Goal: Task Accomplishment & Management: Complete application form

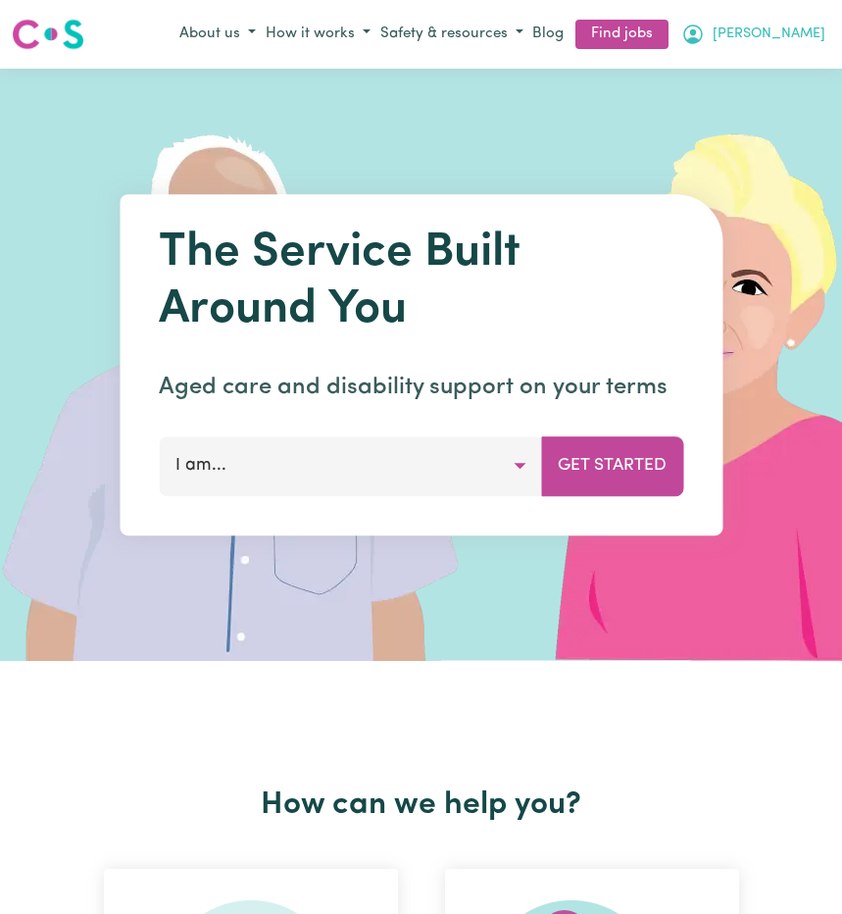
drag, startPoint x: 0, startPoint y: 0, endPoint x: 808, endPoint y: 36, distance: 808.8
click at [808, 36] on span "[PERSON_NAME]" at bounding box center [769, 35] width 113 height 22
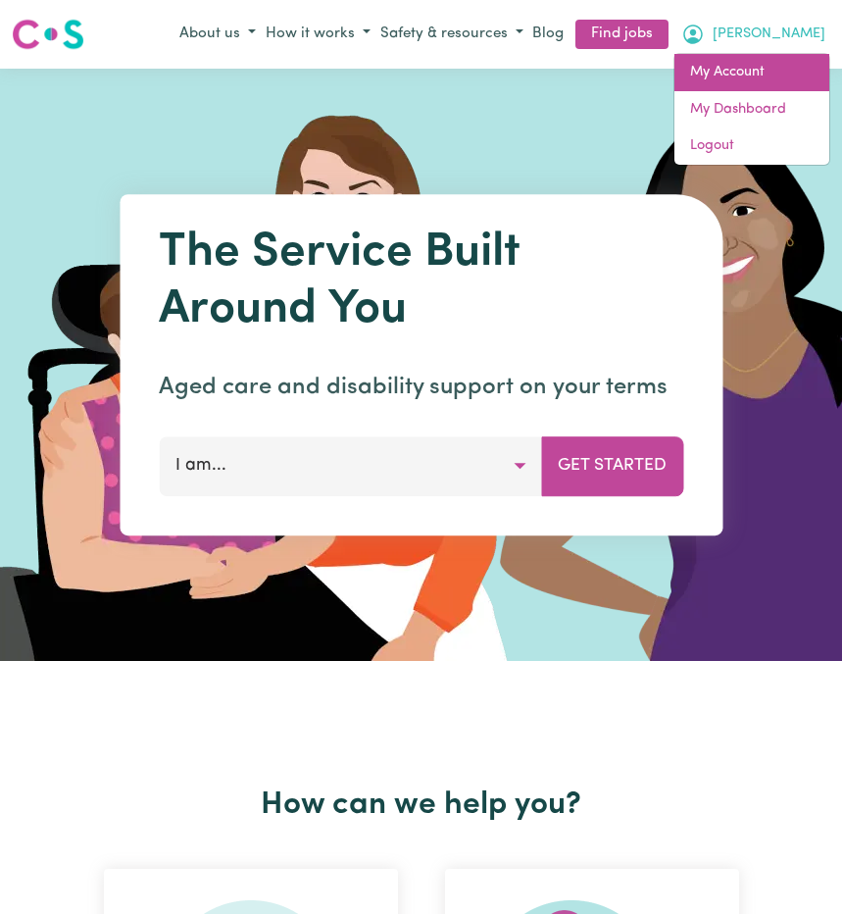
click at [766, 76] on link "My Account" at bounding box center [752, 72] width 155 height 37
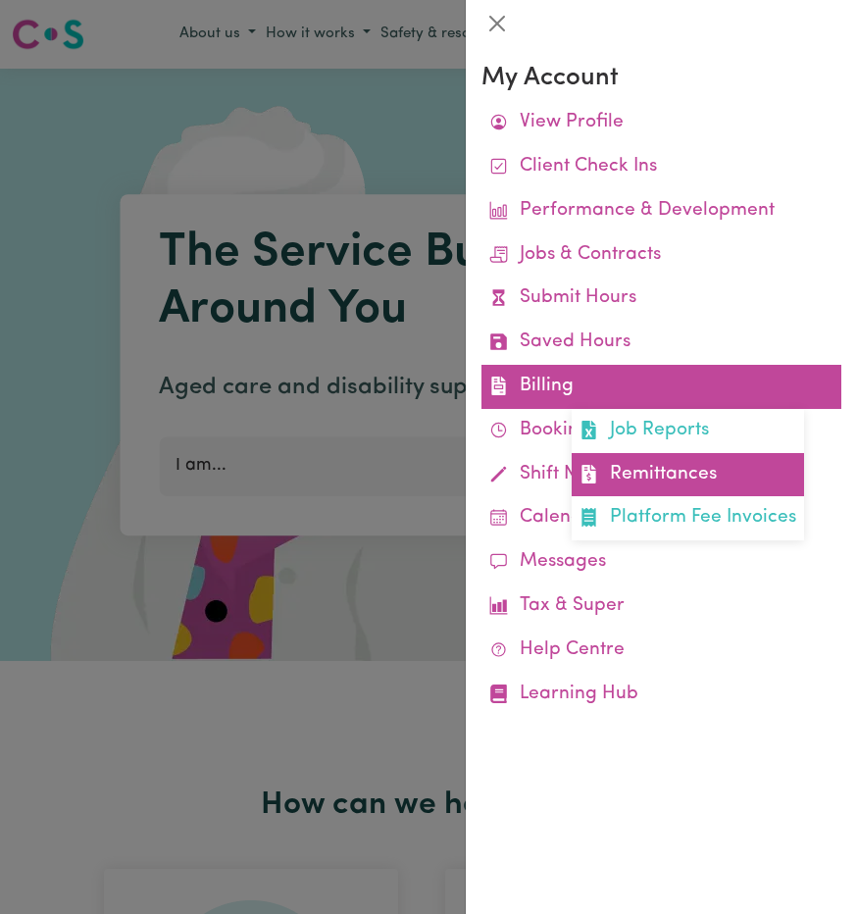
click at [654, 471] on link "Remittances" at bounding box center [688, 475] width 232 height 44
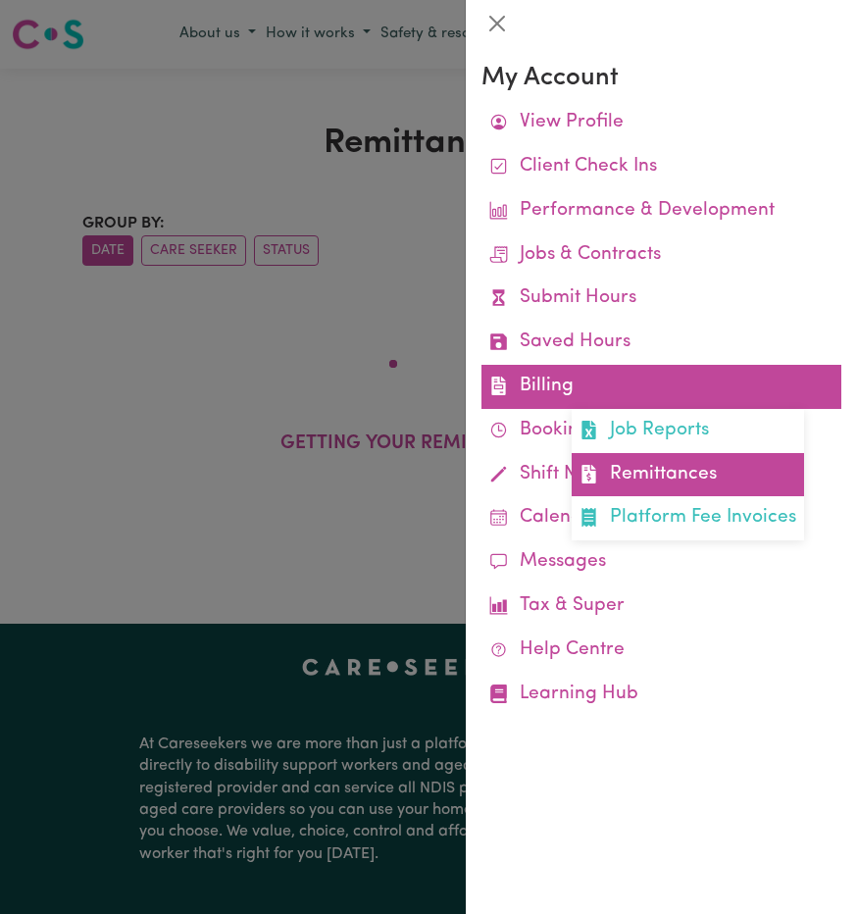
click at [648, 455] on link "Remittances" at bounding box center [688, 475] width 232 height 44
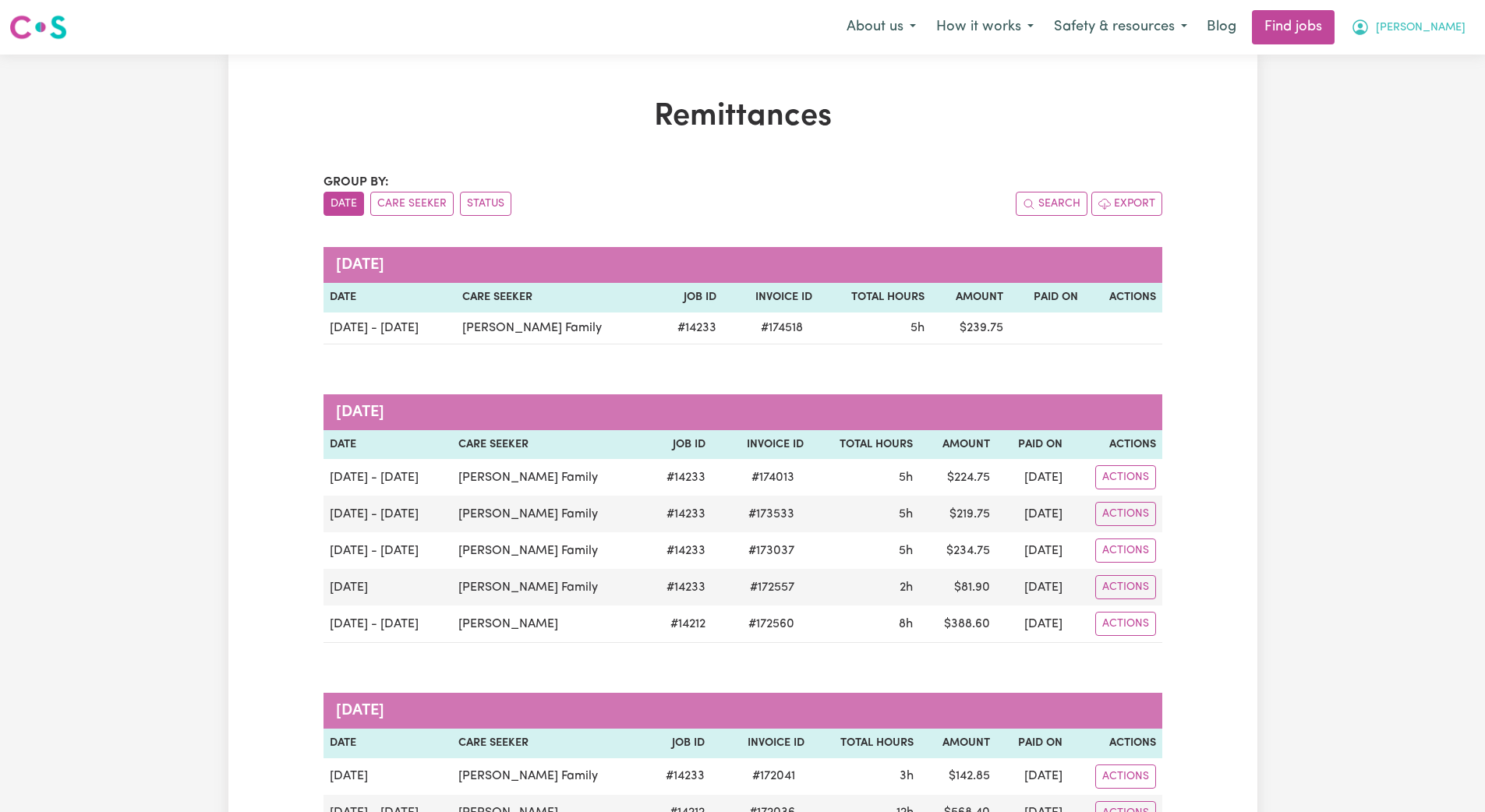
click at [669, 31] on span "[PERSON_NAME]" at bounding box center [1421, 29] width 90 height 17
click at [669, 92] on link "My Dashboard" at bounding box center [1413, 89] width 123 height 29
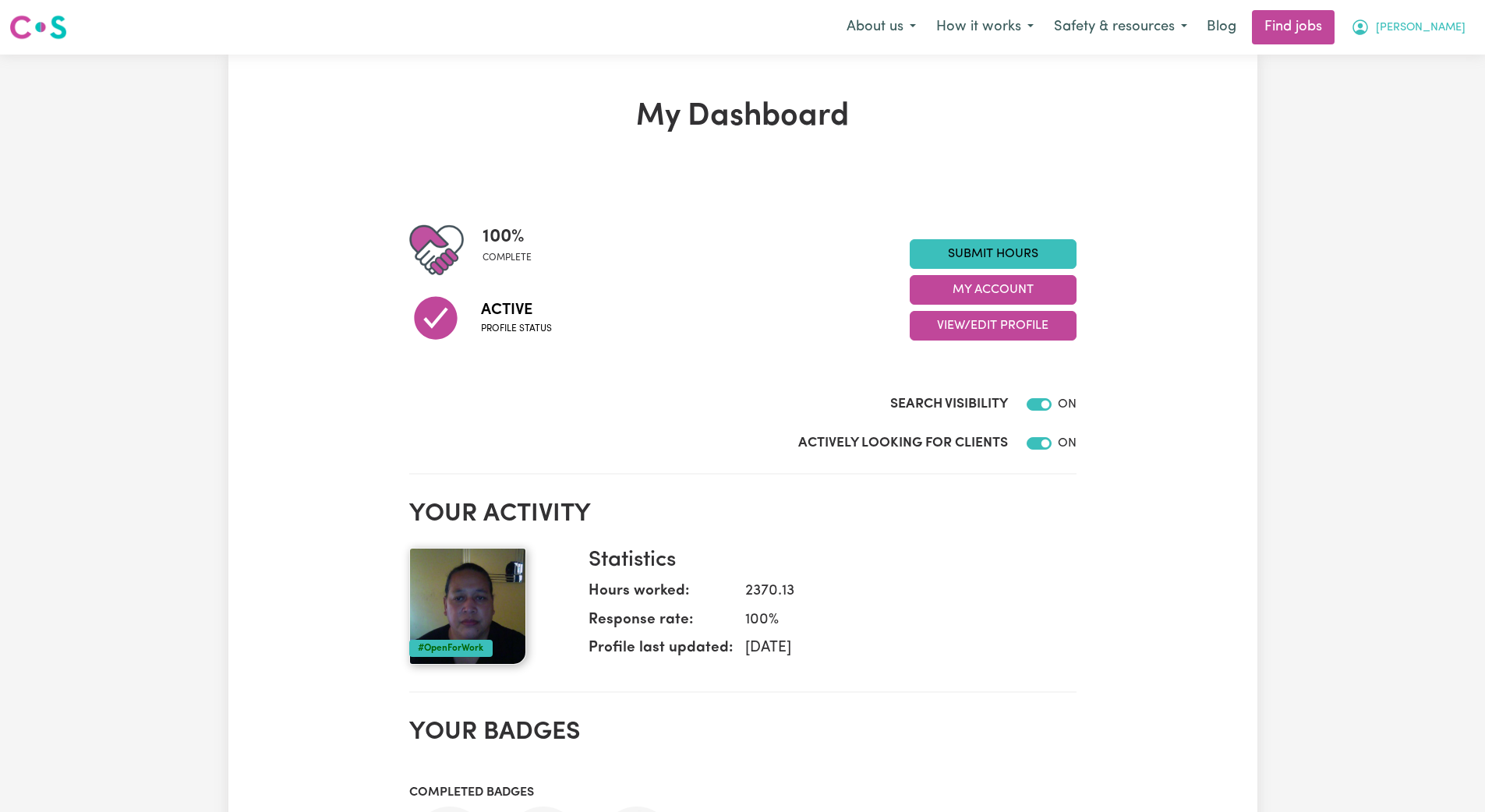
click at [669, 33] on span "[PERSON_NAME]" at bounding box center [1421, 29] width 90 height 17
click at [669, 91] on link "My Dashboard" at bounding box center [1413, 89] width 123 height 29
click at [669, 261] on link "Submit Hours" at bounding box center [993, 253] width 167 height 29
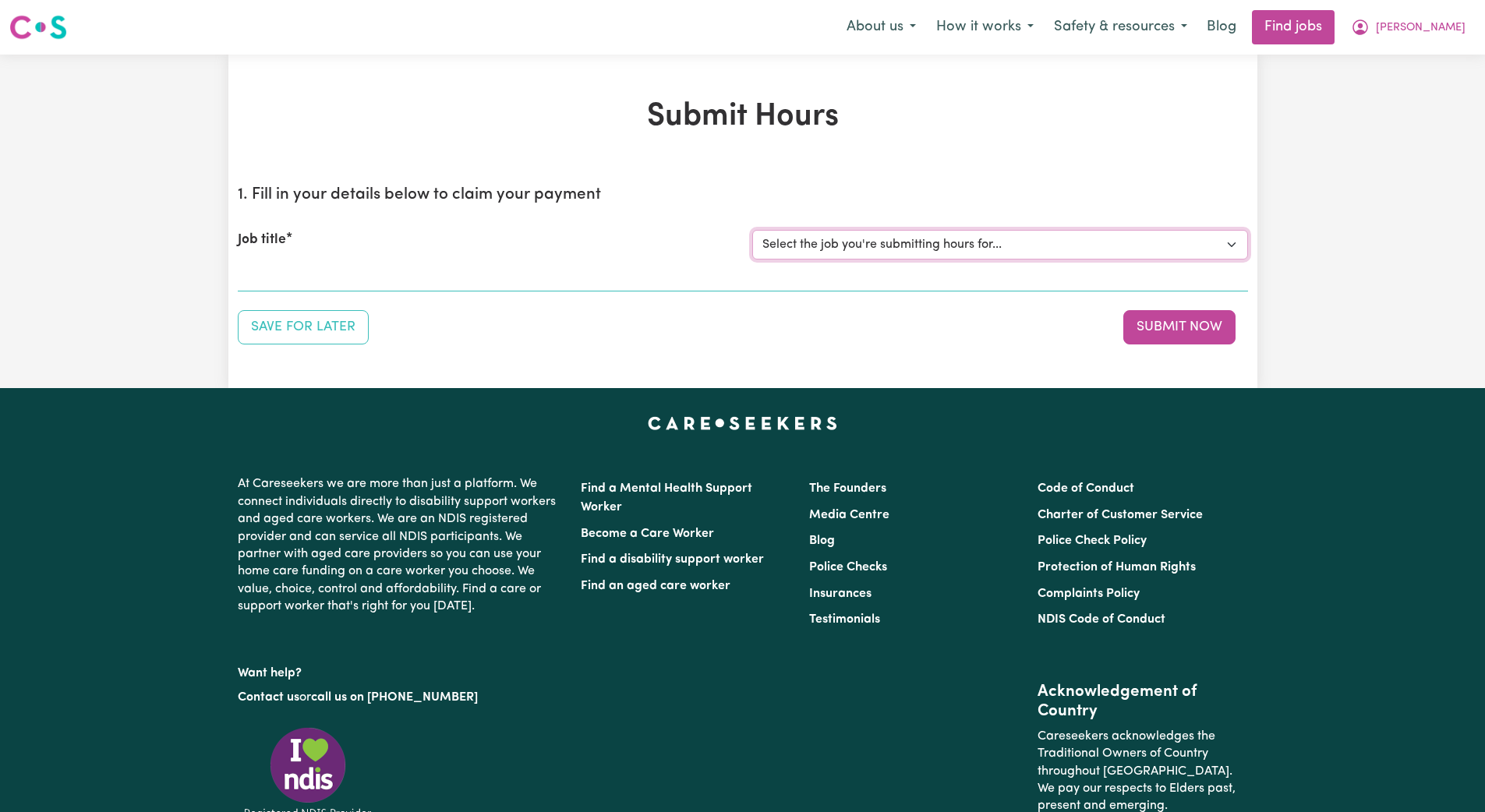
select select "14233"
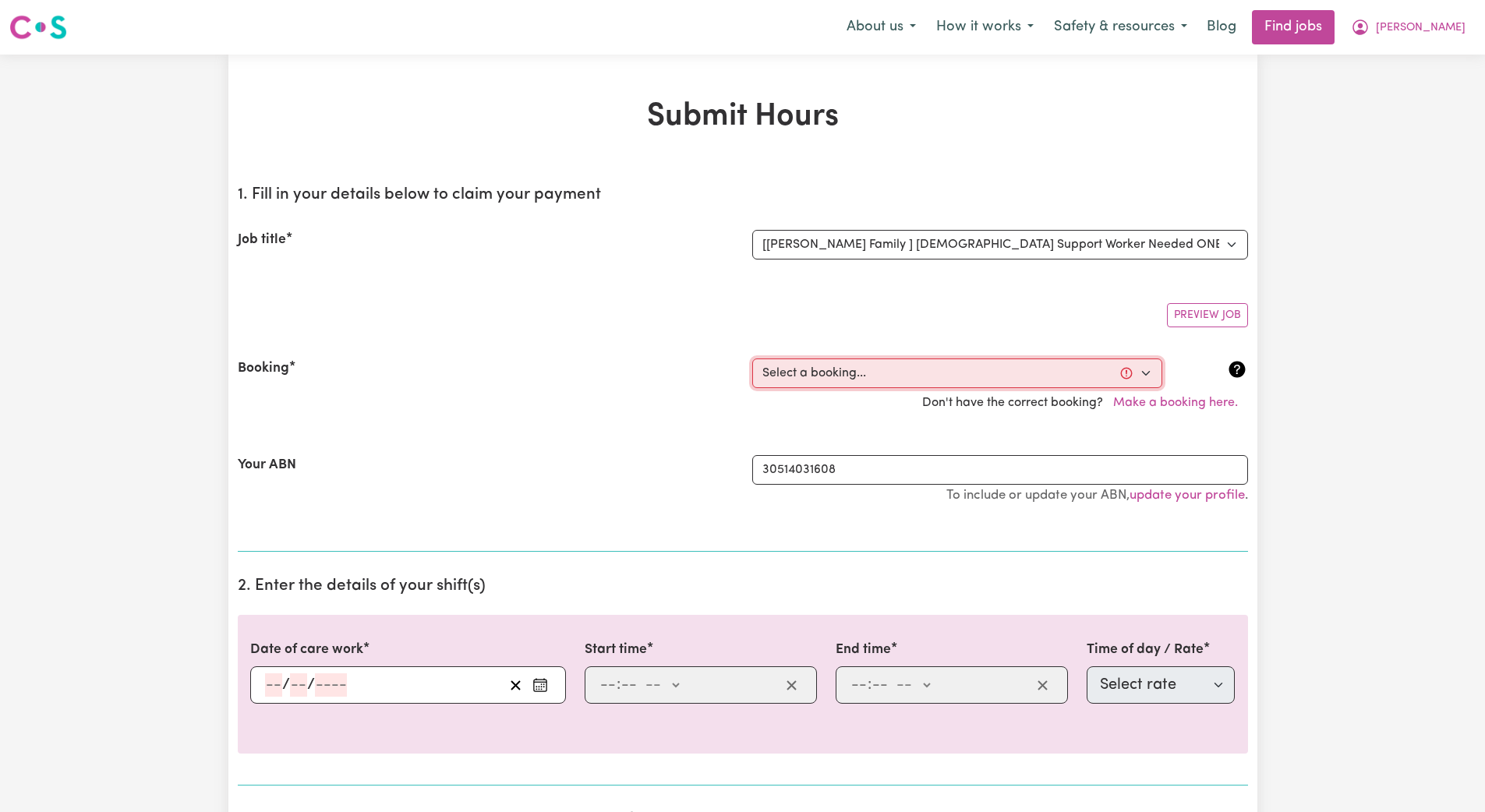
select select "356177"
type input "[DATE]"
type input "8"
type input "10"
type input "2025"
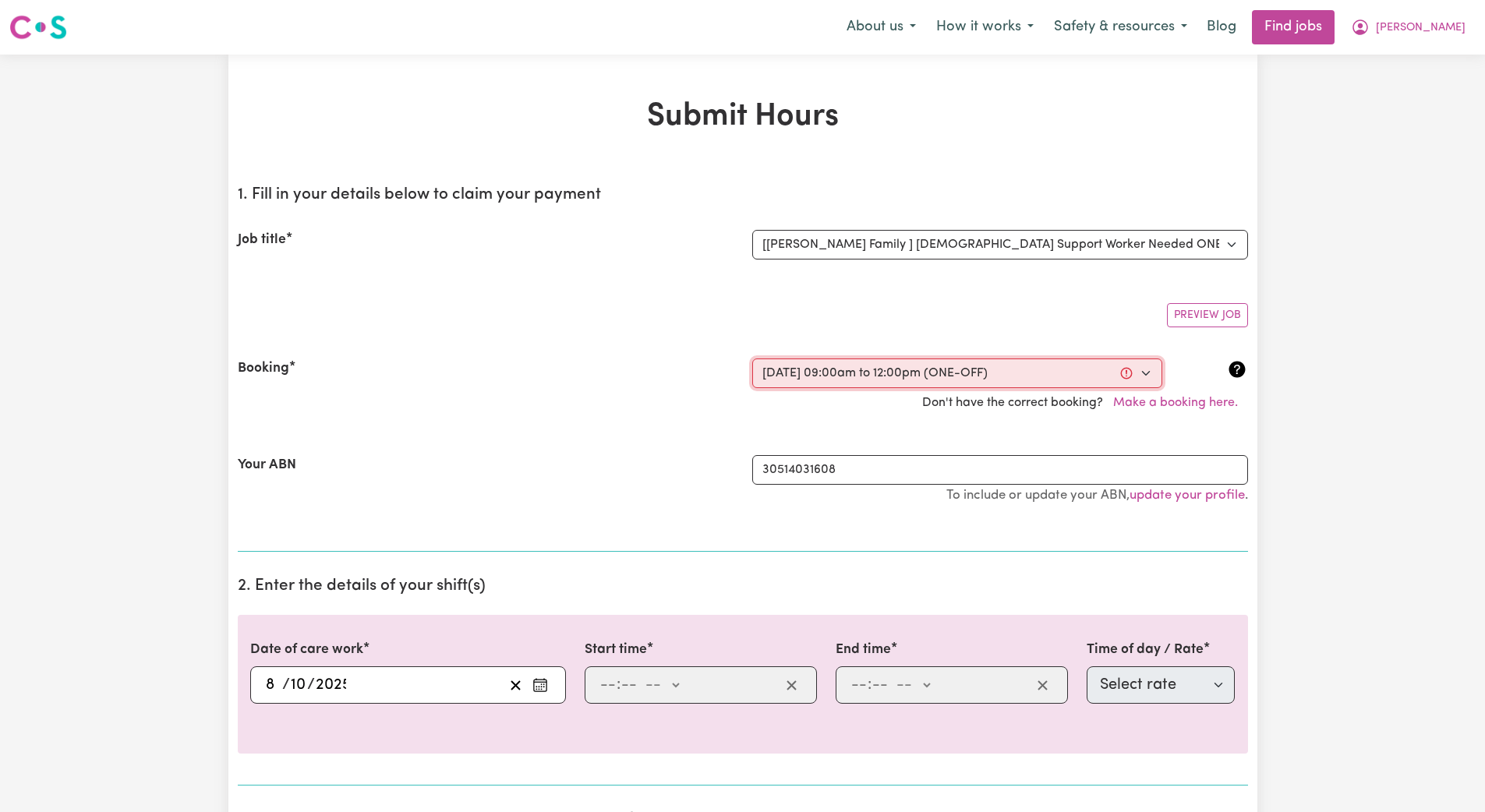
type input "09:00"
type input "9"
type input "0"
select select "am"
type input "12:00"
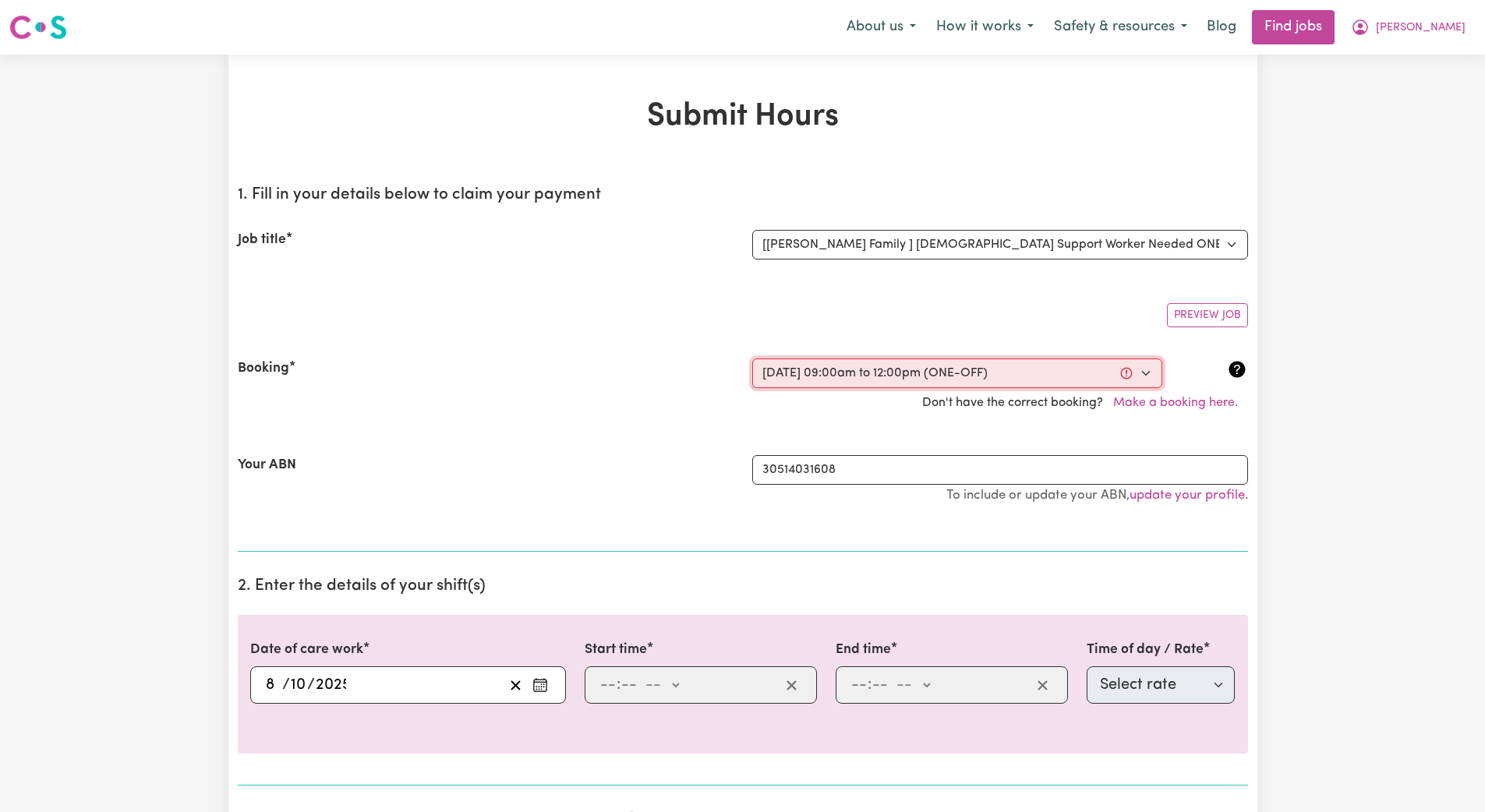
type input "12"
type input "0"
select select "pm"
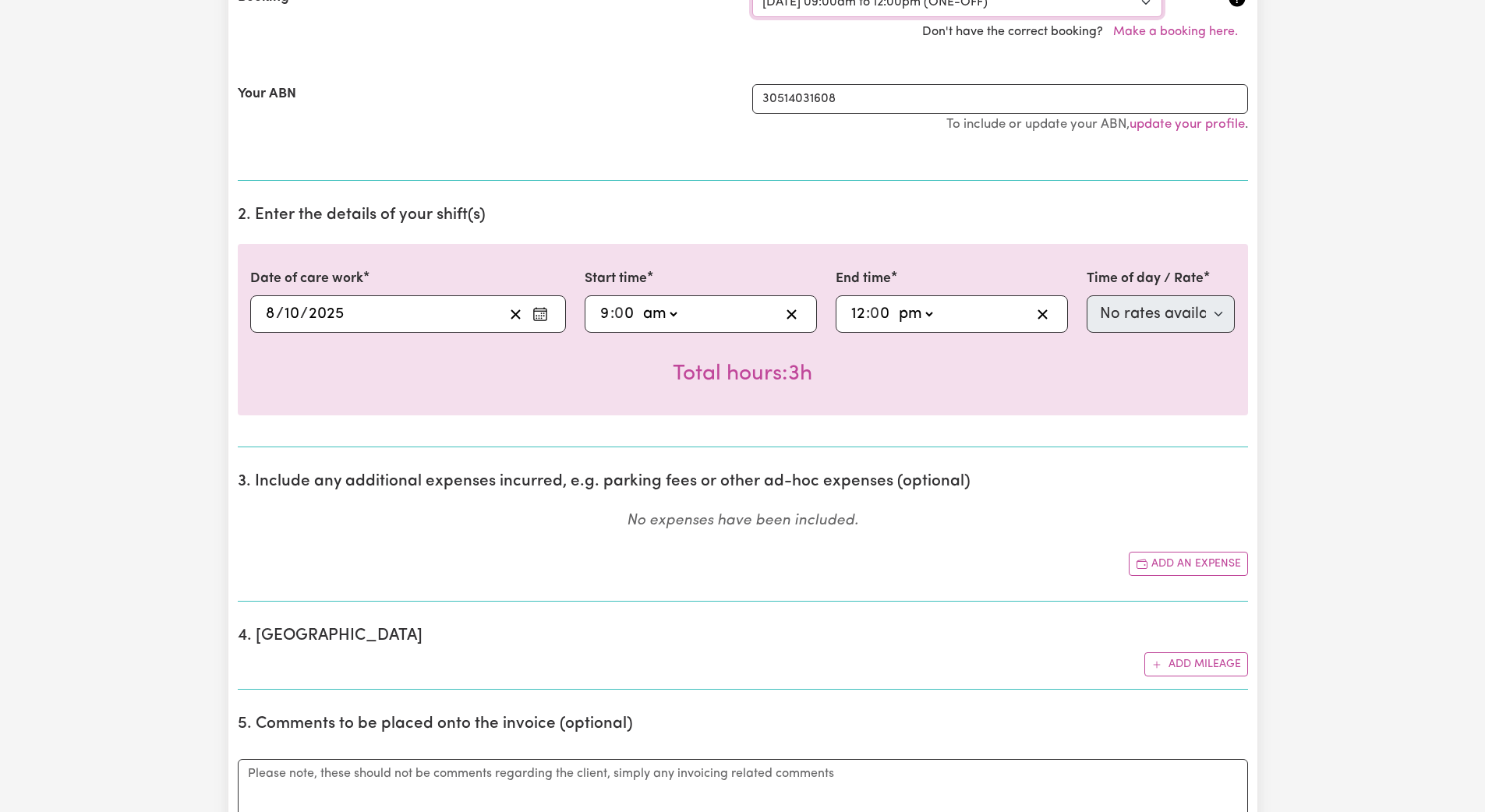
scroll to position [478, 0]
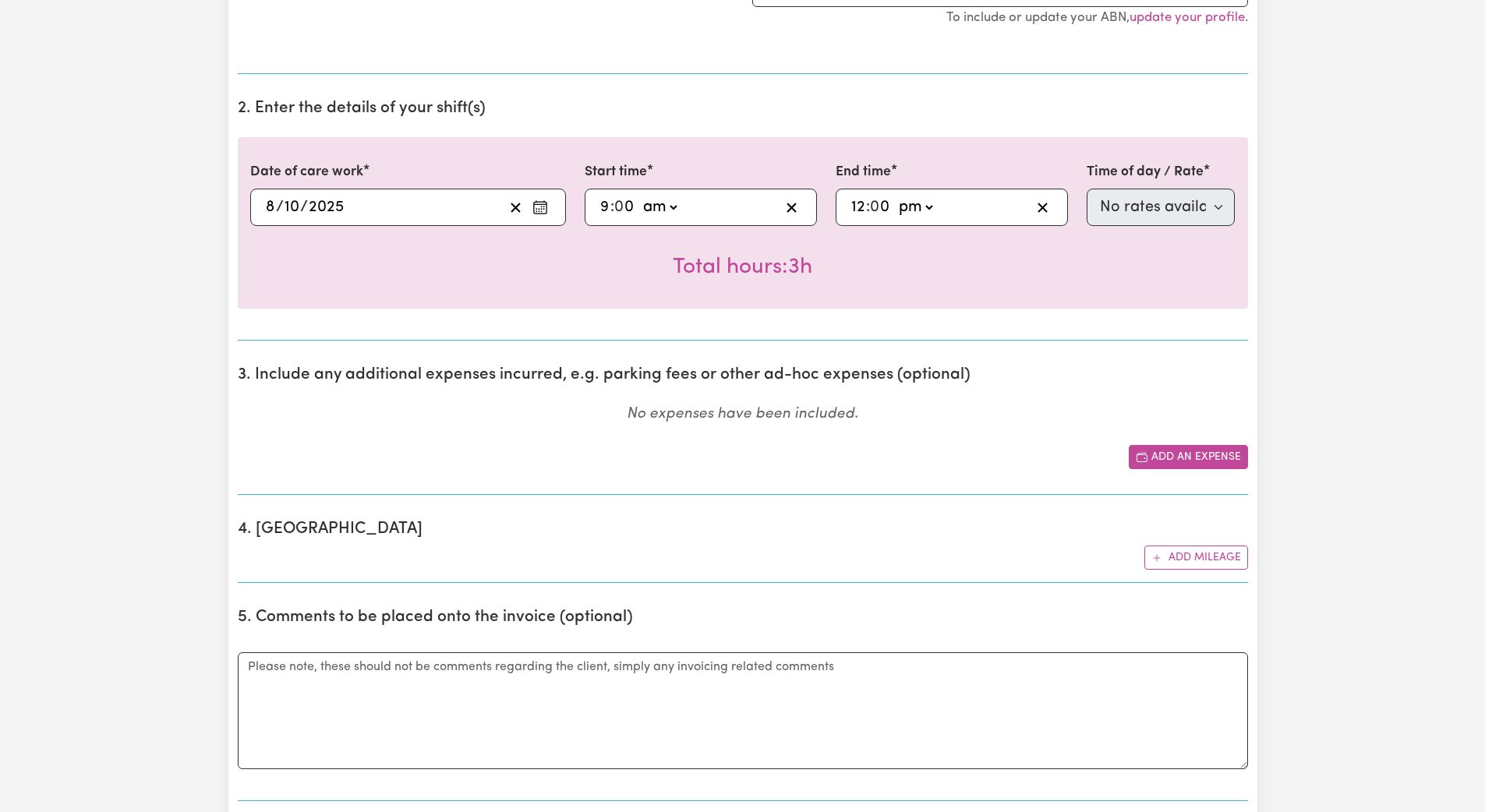
click at [669, 454] on button "Add an expense" at bounding box center [1188, 457] width 119 height 24
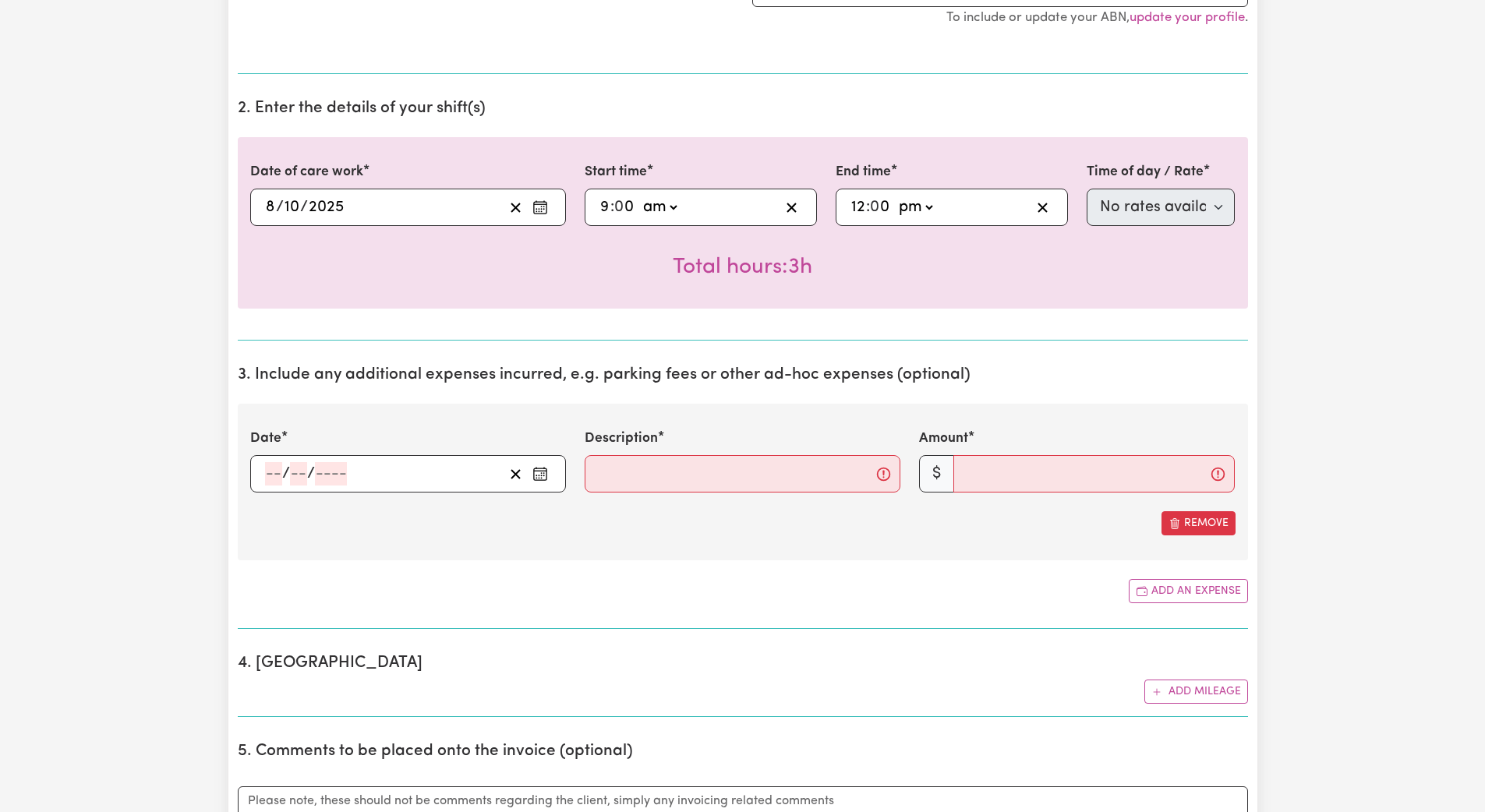
click at [541, 475] on icon "Enter the date of expense" at bounding box center [541, 474] width 16 height 16
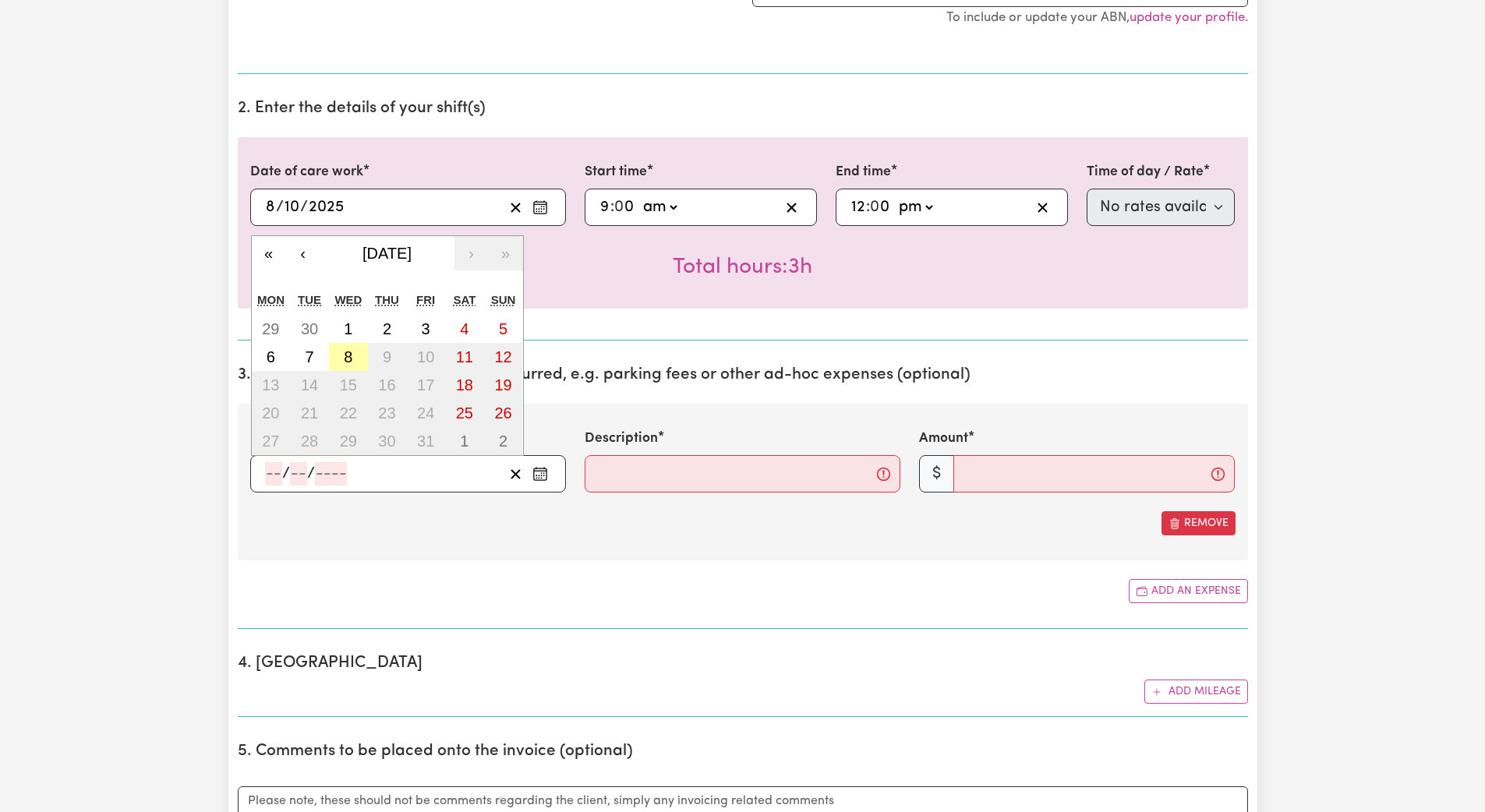
click at [347, 361] on abbr "8" at bounding box center [347, 357] width 9 height 17
type input "[DATE]"
type input "8"
type input "10"
type input "2025"
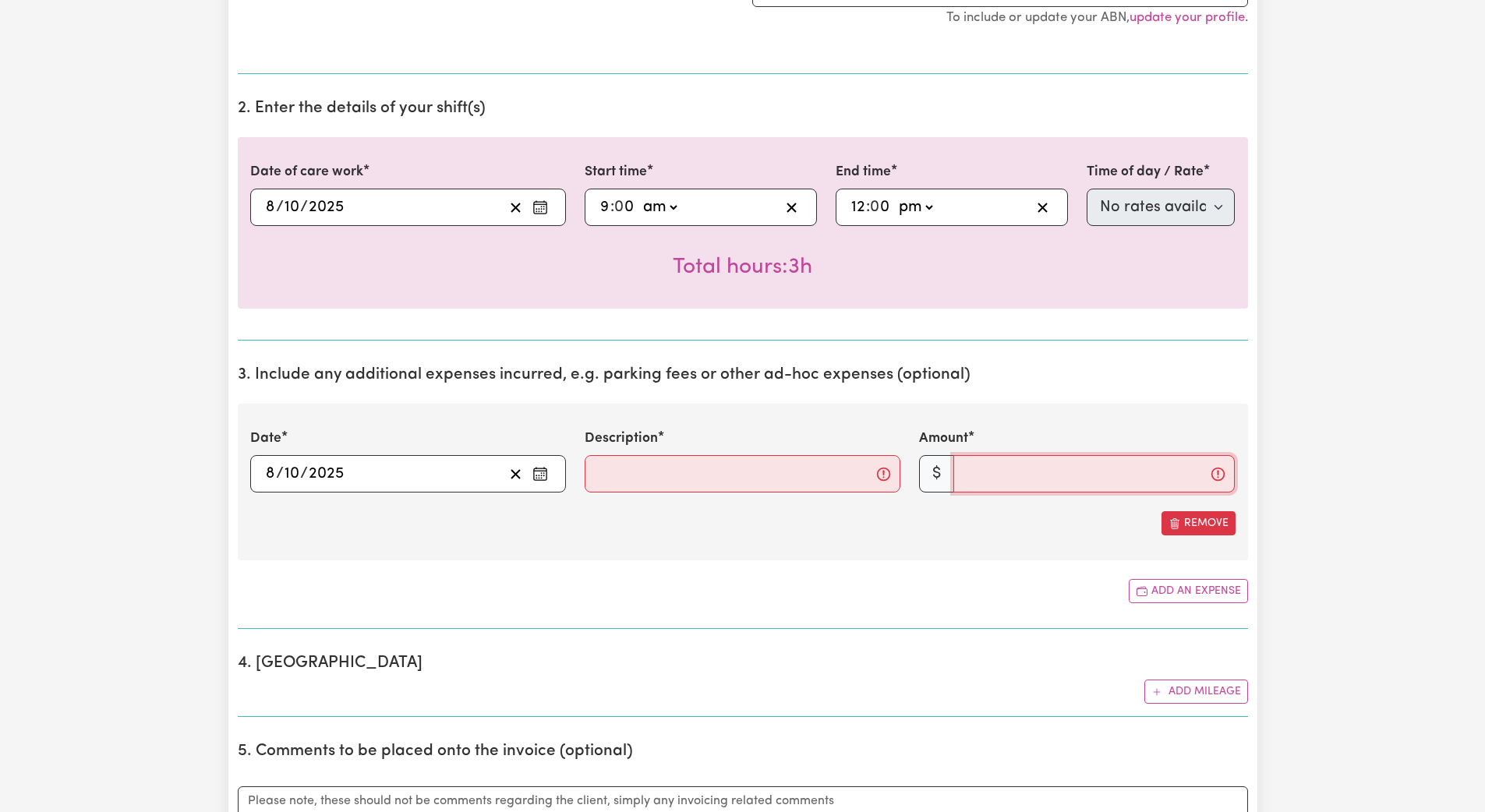
click at [669, 471] on input "Amount" at bounding box center [1094, 474] width 281 height 37
type input "15"
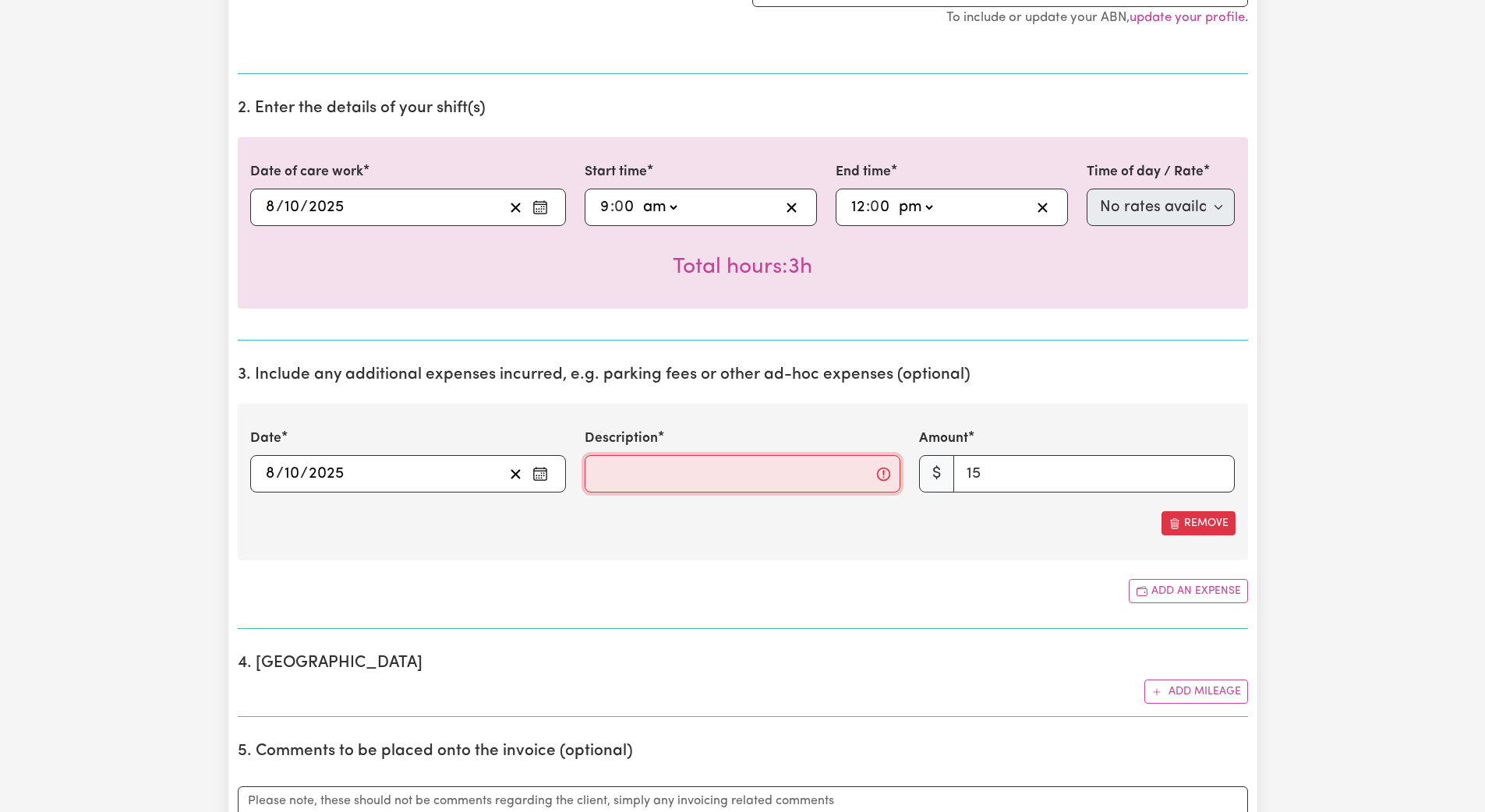
click at [610, 478] on input "Description" at bounding box center [742, 474] width 316 height 37
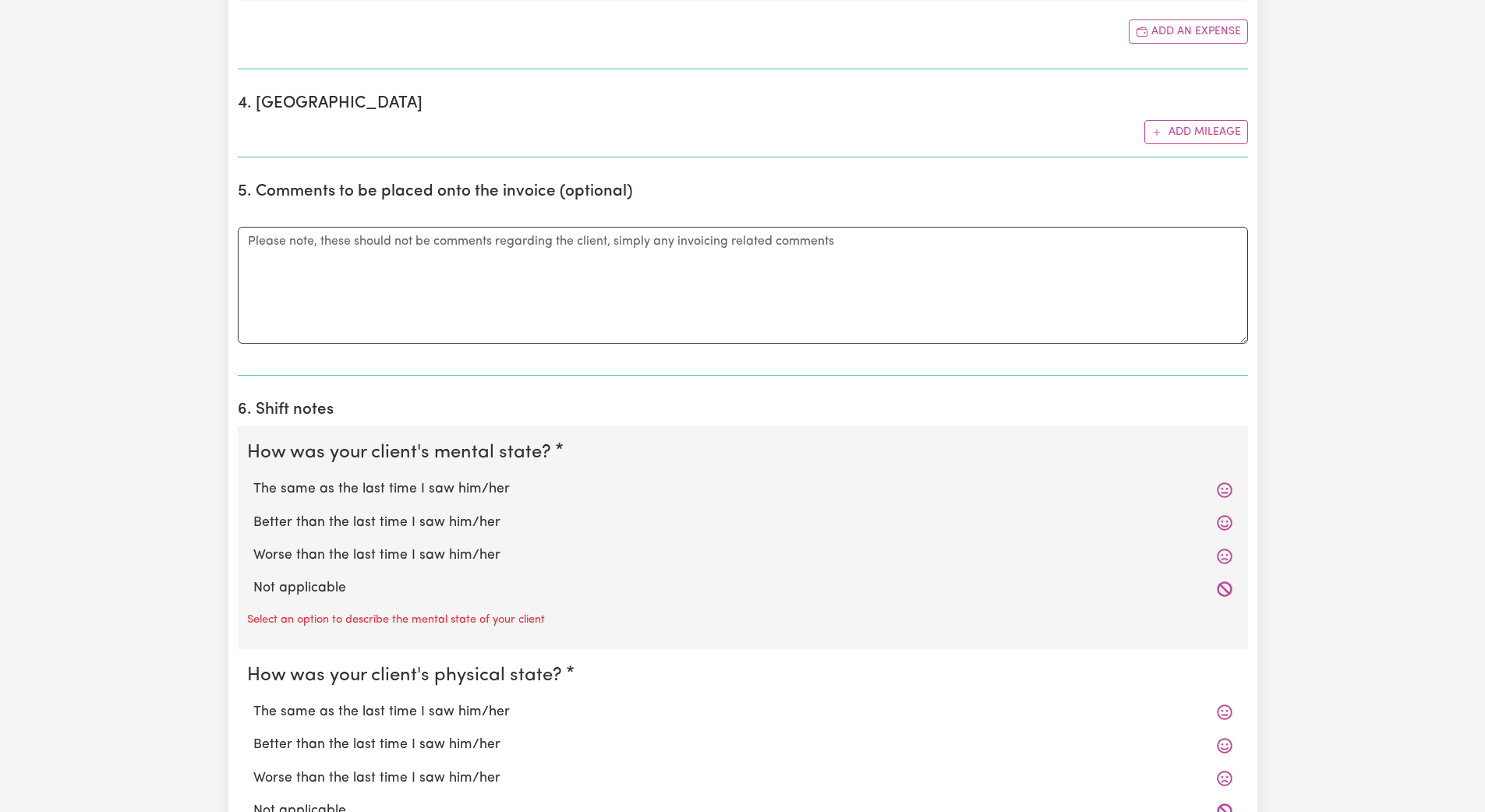
scroll to position [1189, 0]
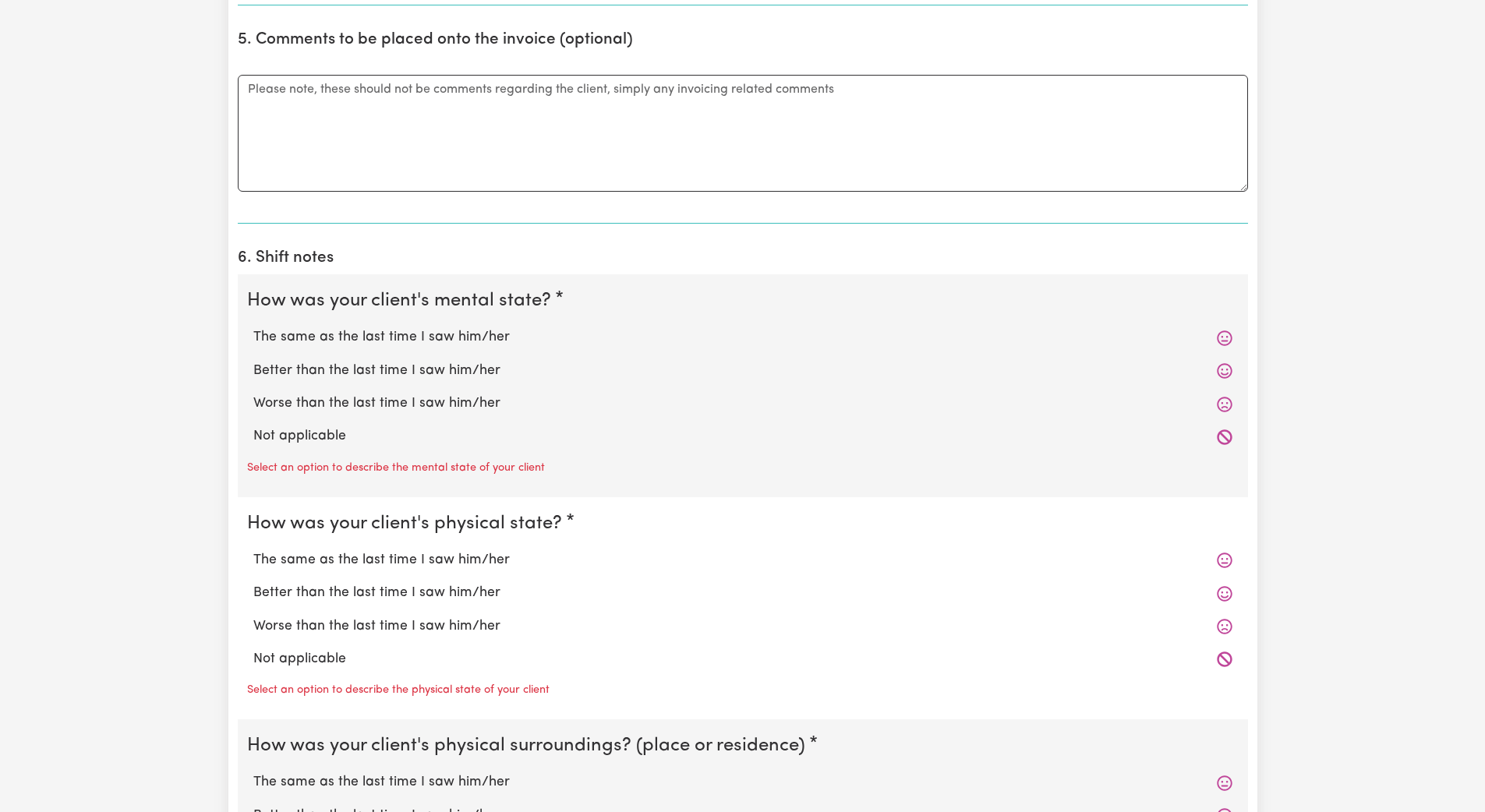
type input "Pick up groceries shopping & buy cigarette"
click at [343, 444] on label "Not applicable" at bounding box center [743, 435] width 979 height 20
click at [254, 426] on input "Not applicable" at bounding box center [253, 425] width 1 height 1
radio input "true"
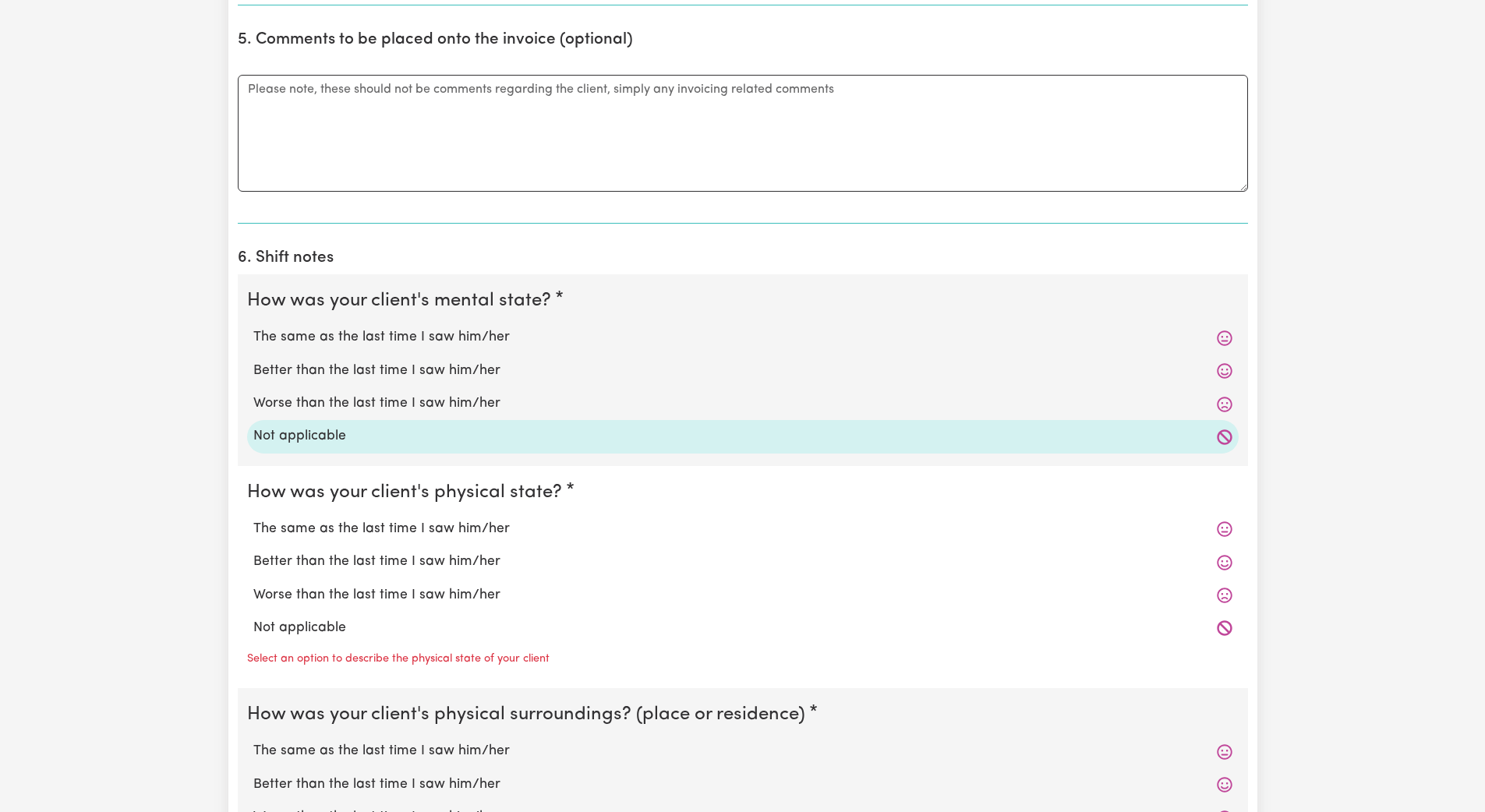
scroll to position [1212, 0]
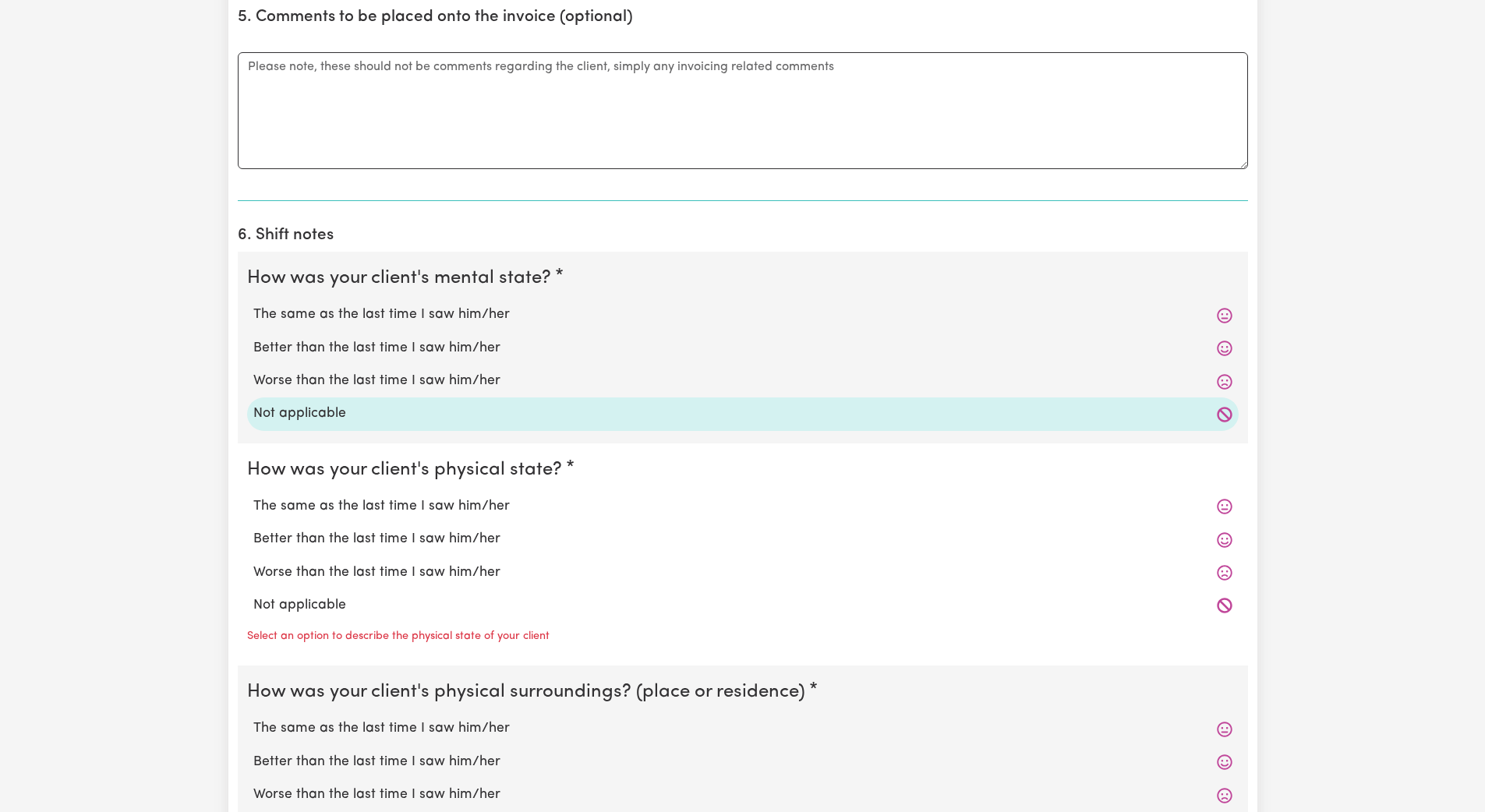
click at [320, 604] on label "Not applicable" at bounding box center [743, 605] width 979 height 20
click at [254, 595] on input "Not applicable" at bounding box center [253, 594] width 1 height 1
radio input "true"
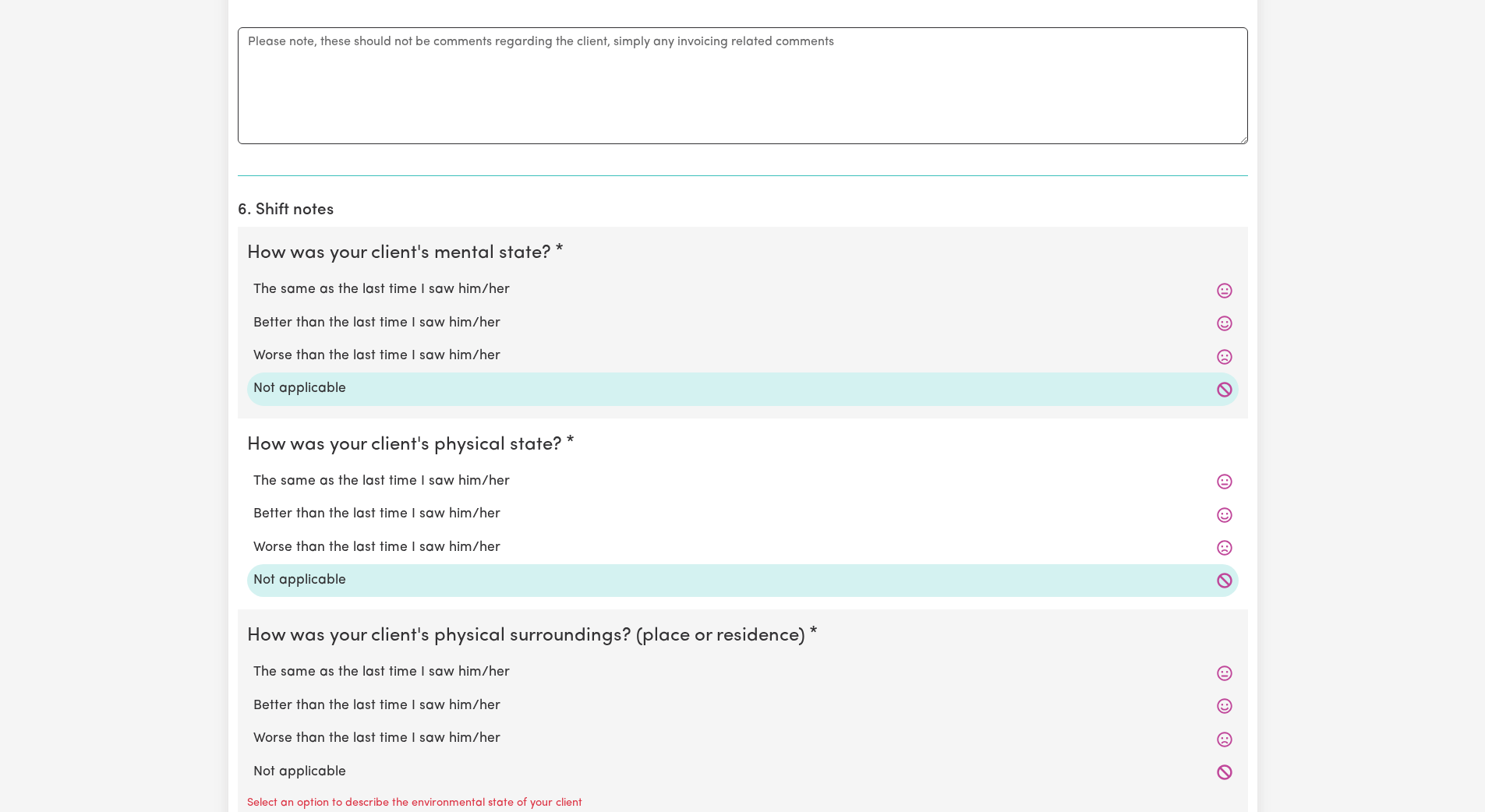
scroll to position [1345, 0]
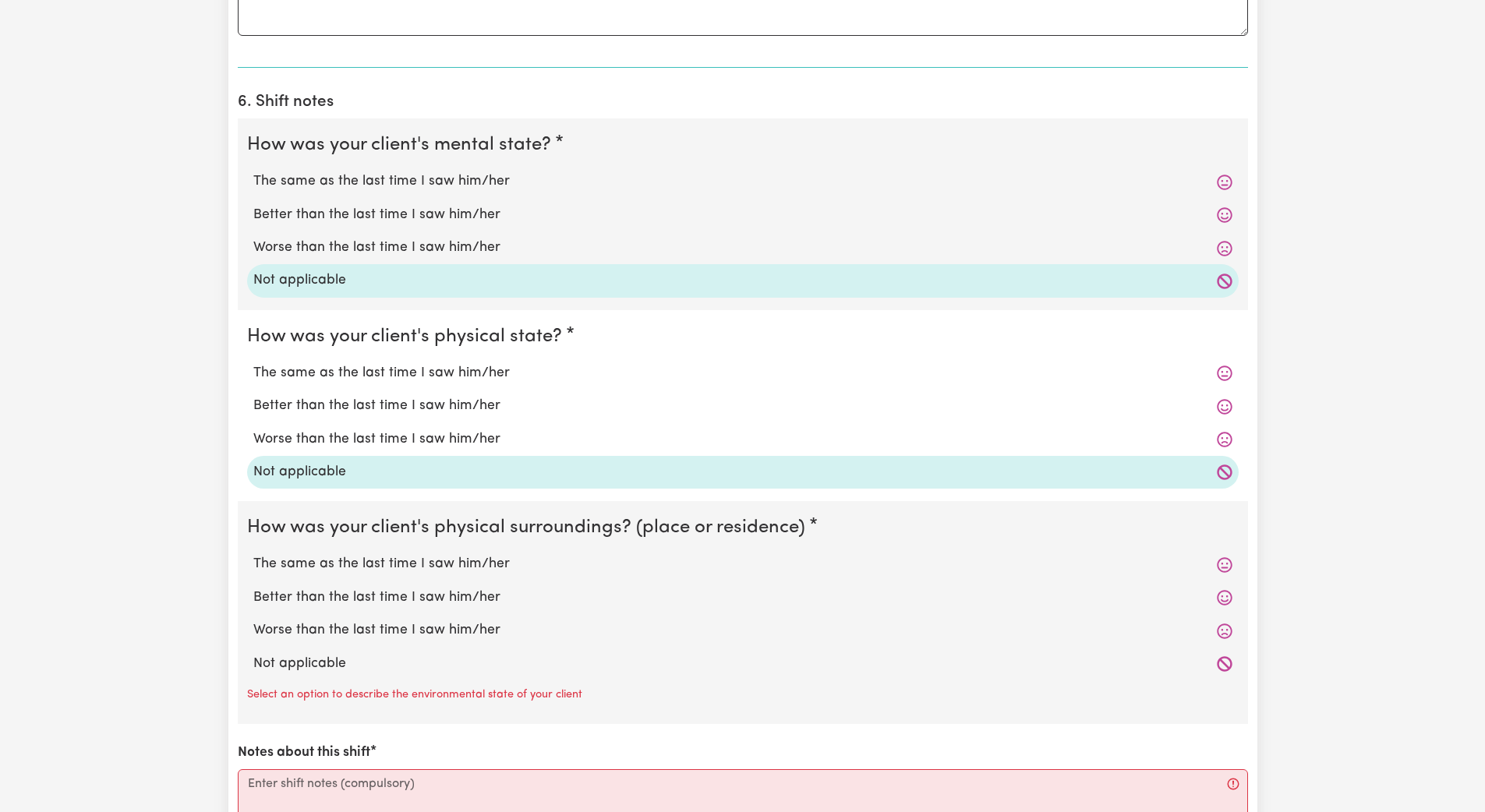
click at [328, 213] on label "Better than the last time I saw him/her" at bounding box center [743, 215] width 979 height 20
click at [254, 205] on input "Better than the last time I saw him/her" at bounding box center [253, 204] width 1 height 1
radio input "true"
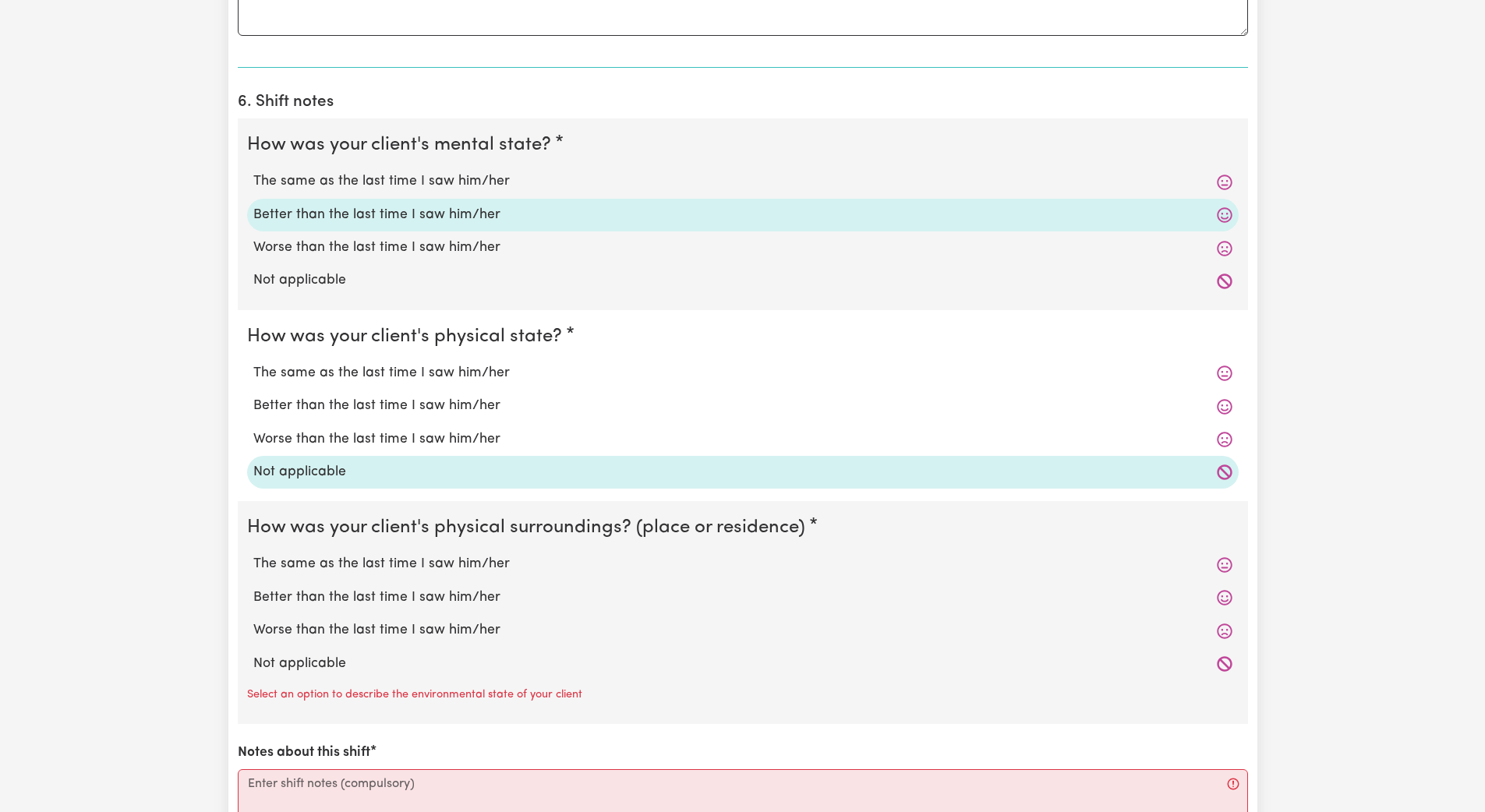
click at [305, 407] on label "Better than the last time I saw him/her" at bounding box center [743, 405] width 979 height 20
click at [254, 396] on input "Better than the last time I saw him/her" at bounding box center [253, 395] width 1 height 1
radio input "true"
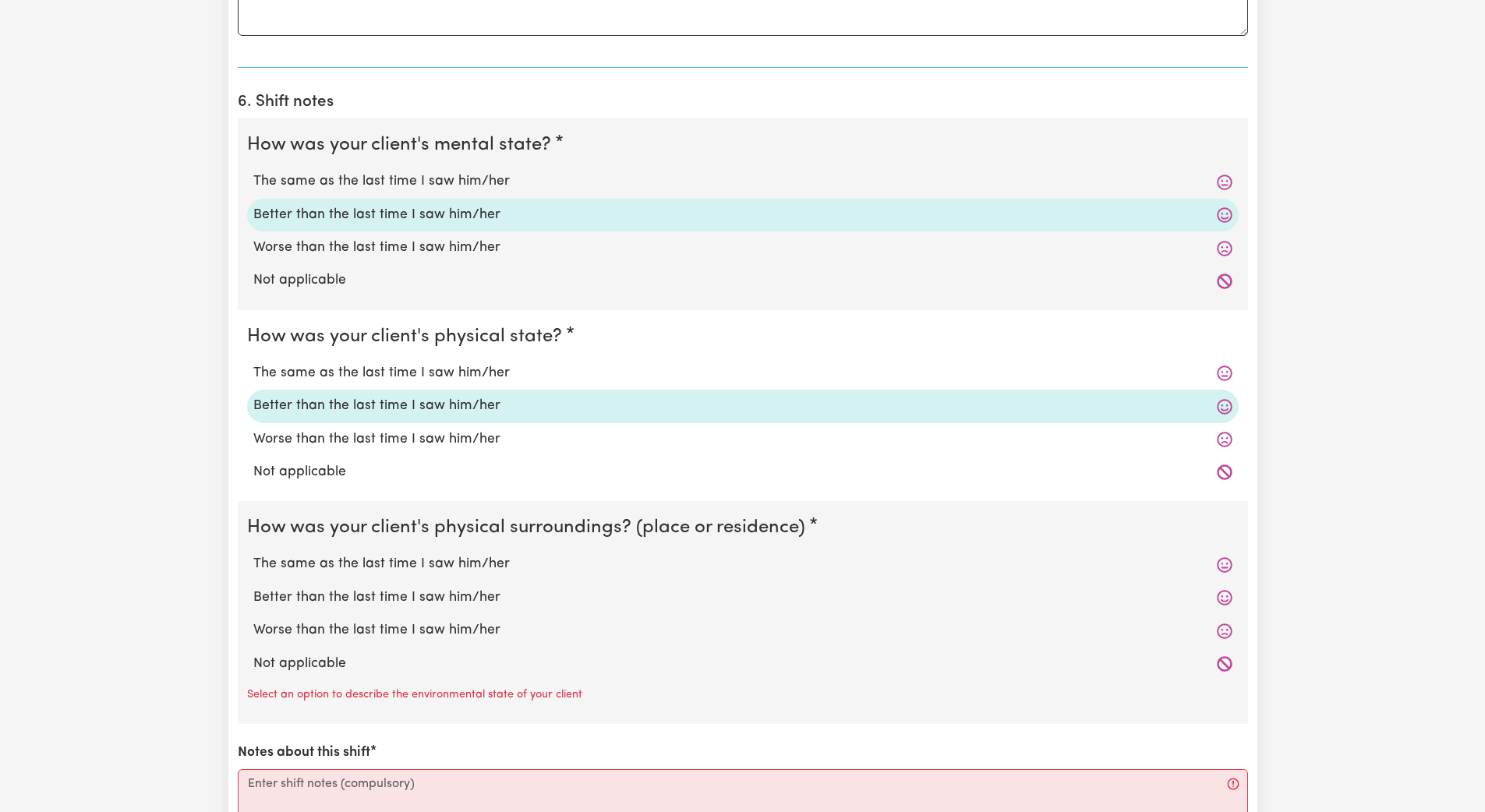
click at [323, 569] on label "The same as the last time I saw him/her" at bounding box center [743, 563] width 979 height 20
click at [254, 554] on input "The same as the last time I saw him/her" at bounding box center [253, 553] width 1 height 1
radio input "true"
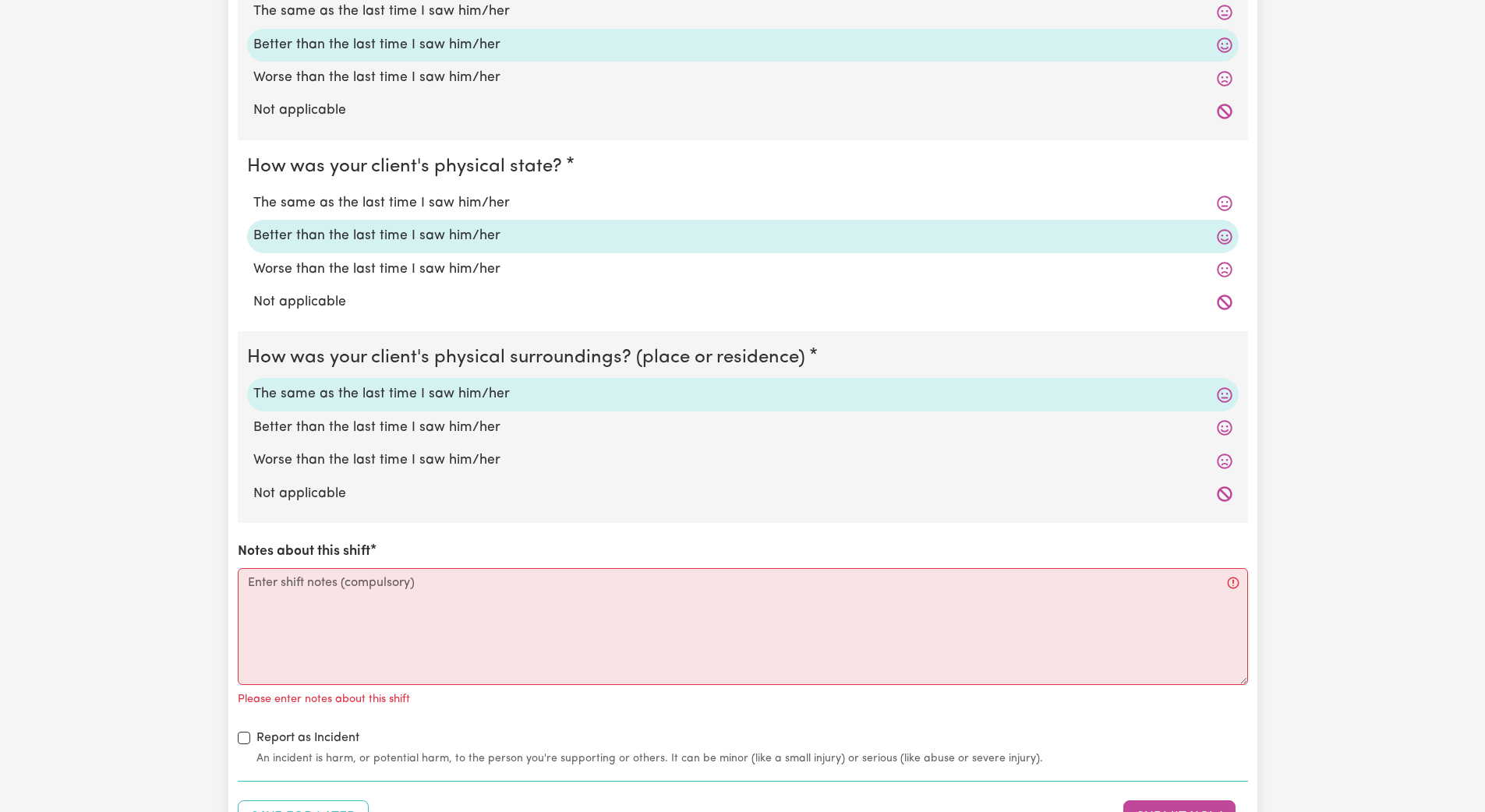
scroll to position [1639, 0]
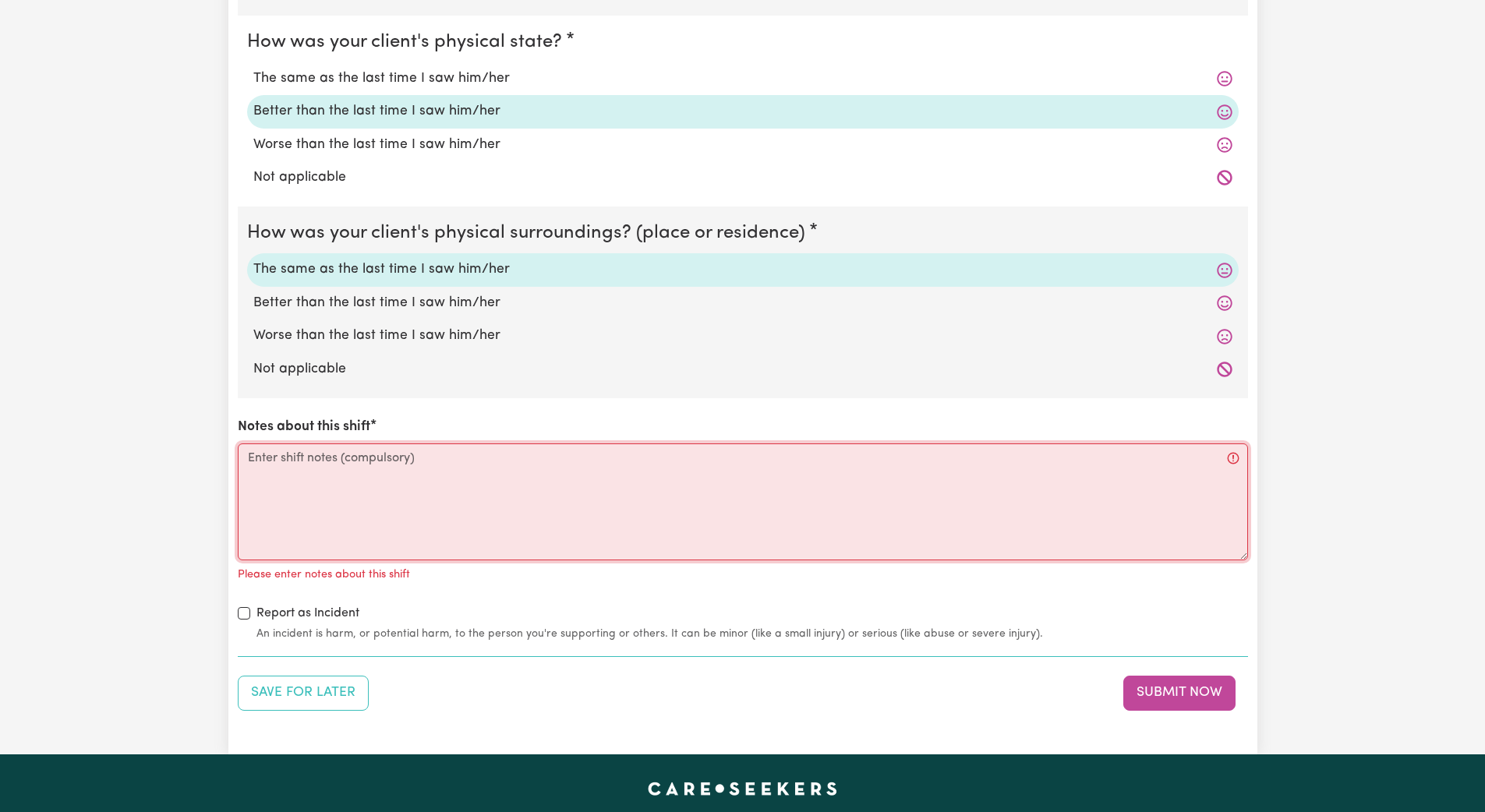
click at [272, 475] on textarea "Notes about this shift" at bounding box center [742, 501] width 1010 height 117
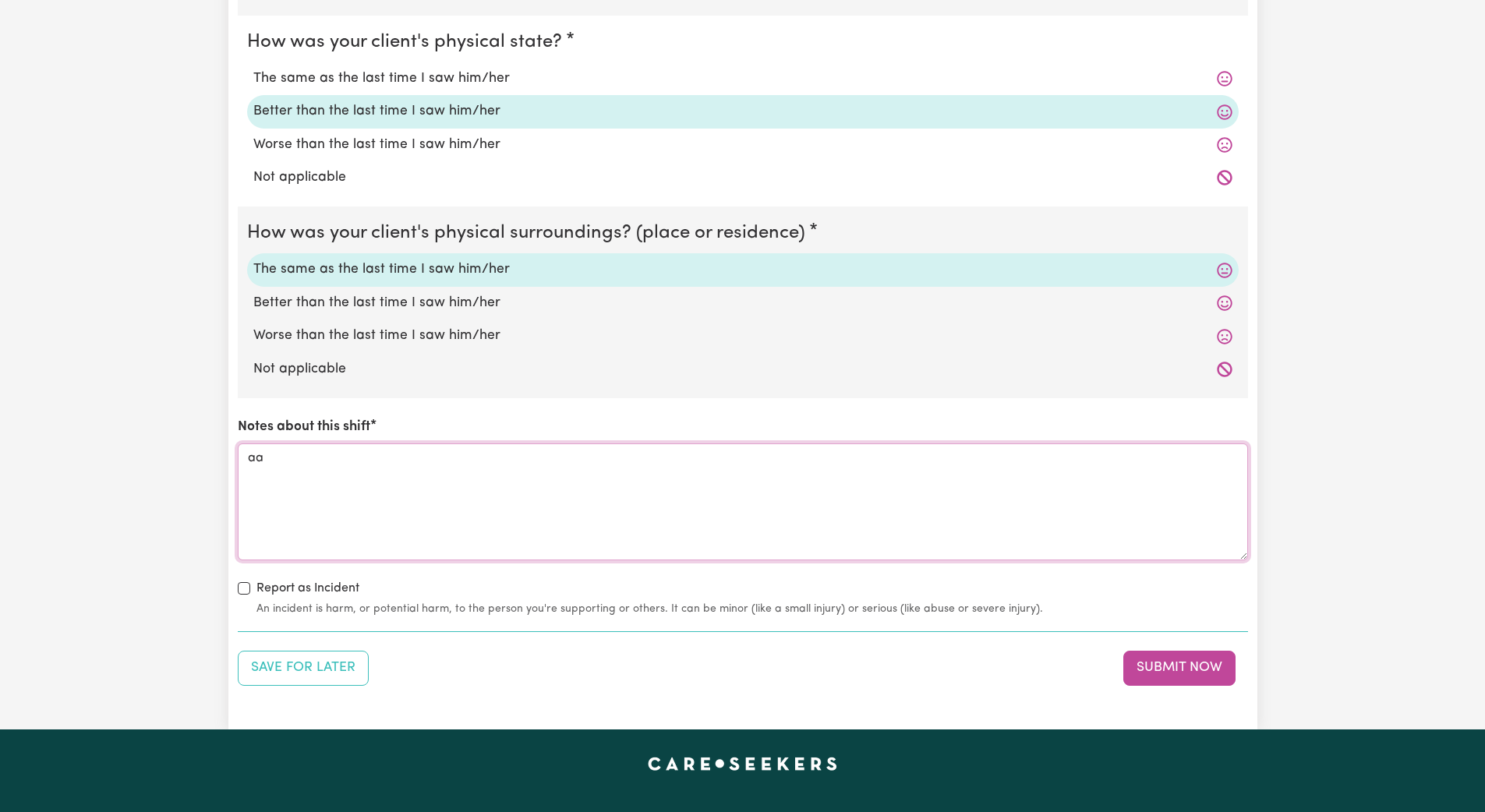
type textarea "a"
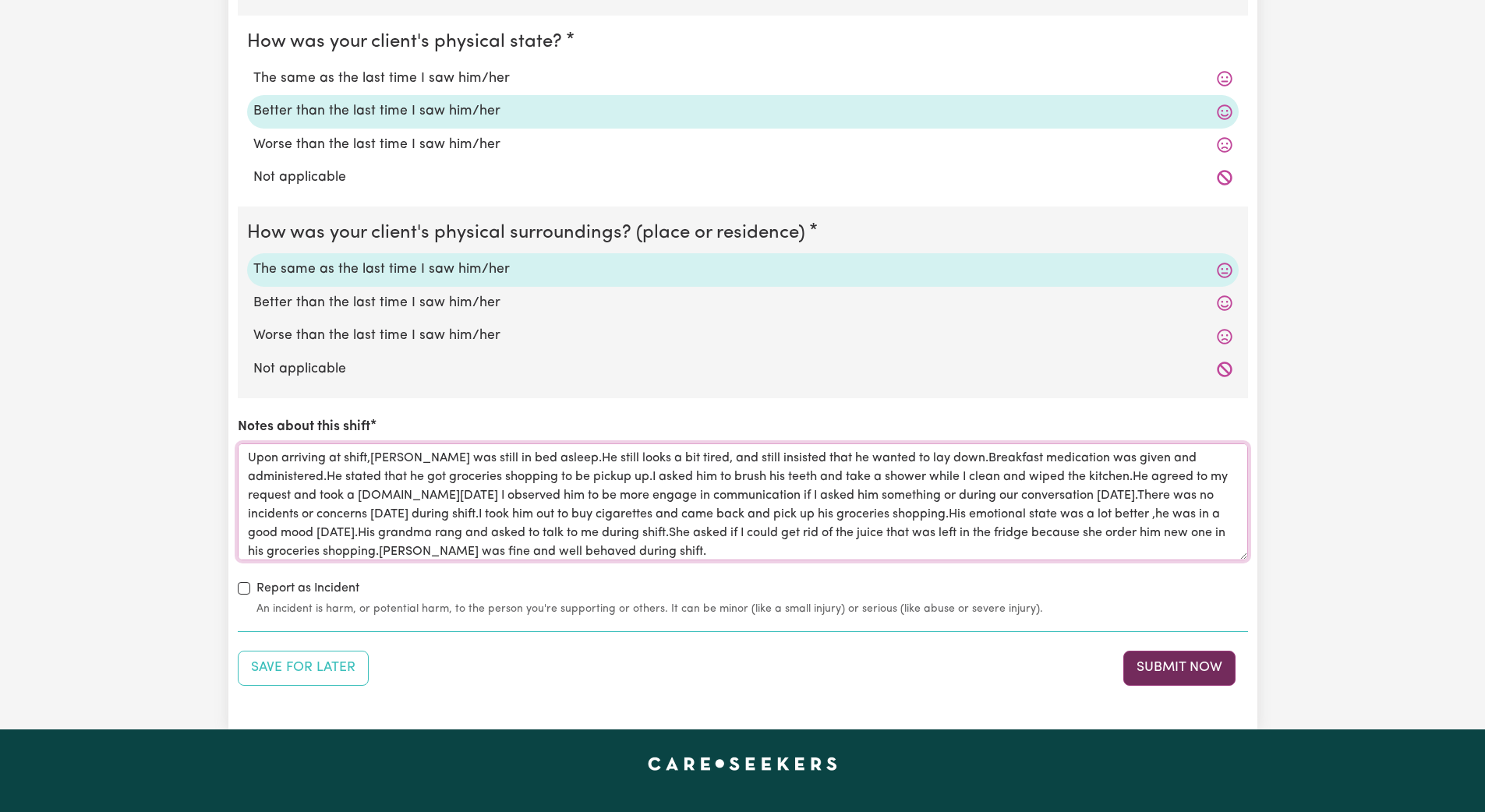
type textarea "Upon arriving at shift,[PERSON_NAME] was still in bed asleep.He still looks a b…"
click at [669, 677] on button "Submit Now" at bounding box center [1179, 667] width 112 height 34
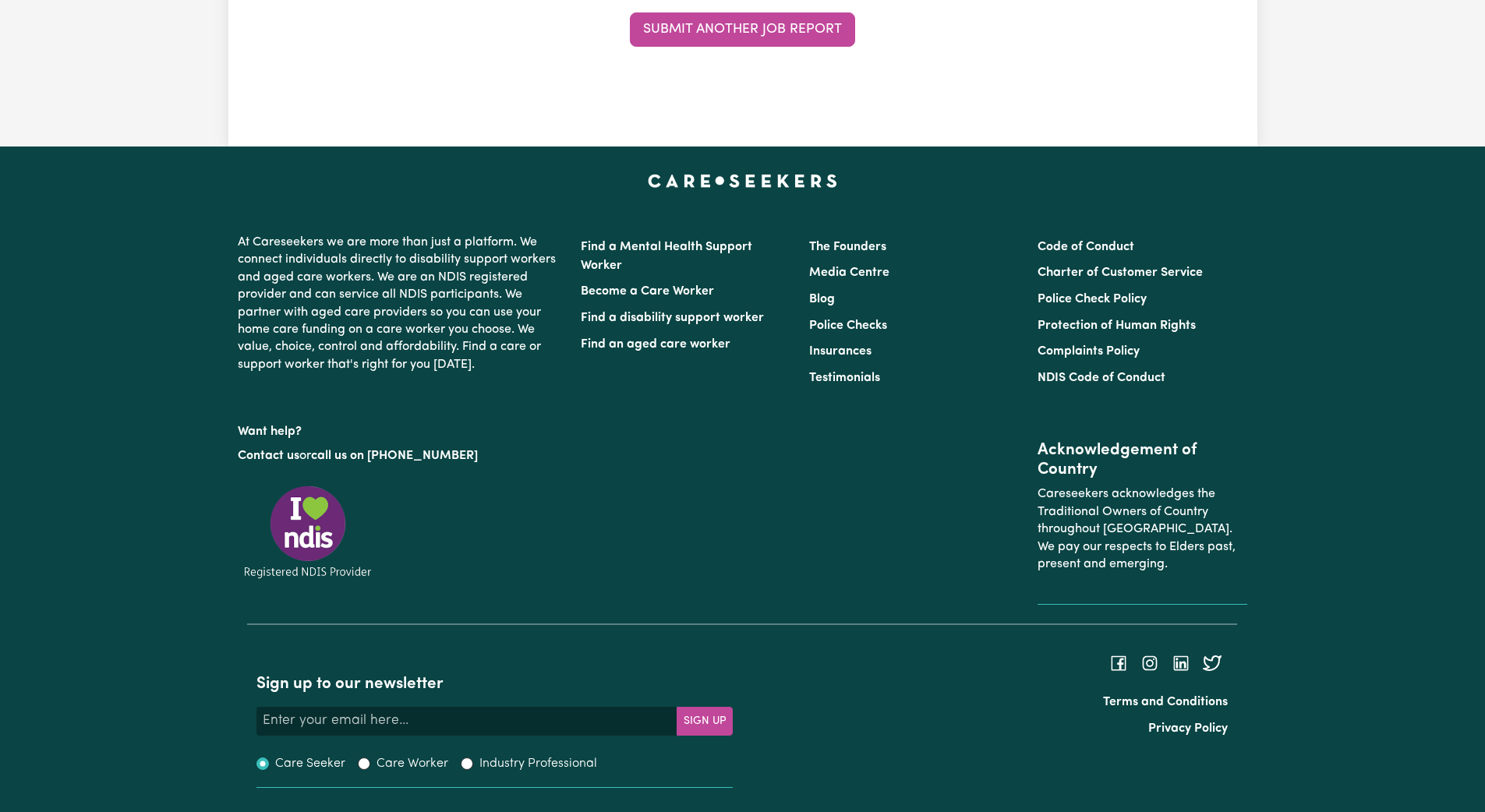
scroll to position [0, 0]
